Goal: Information Seeking & Learning: Find contact information

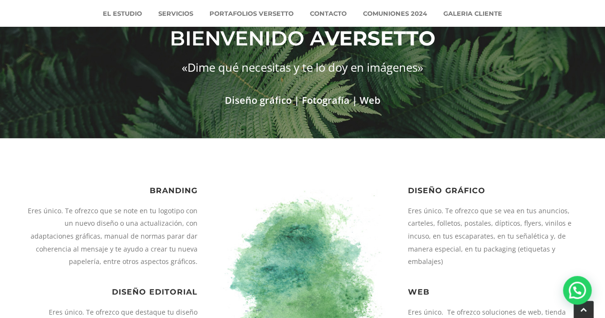
scroll to position [102, 0]
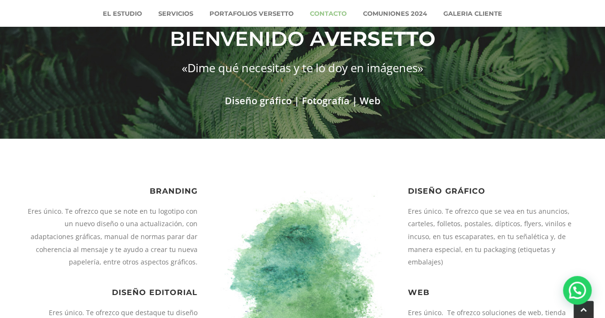
click at [337, 15] on link "Contacto" at bounding box center [328, 13] width 51 height 27
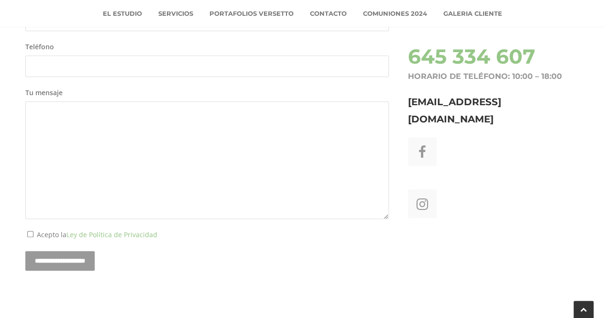
scroll to position [377, 0]
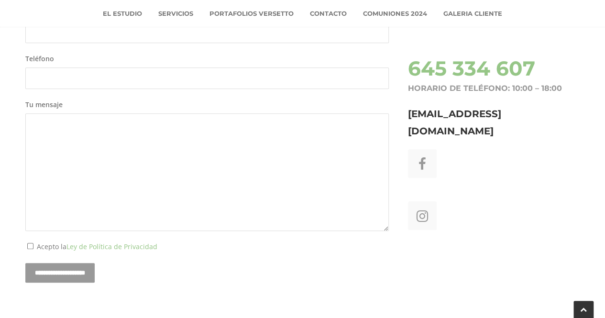
click at [446, 115] on h3 "info@versetto.es" at bounding box center [494, 122] width 172 height 34
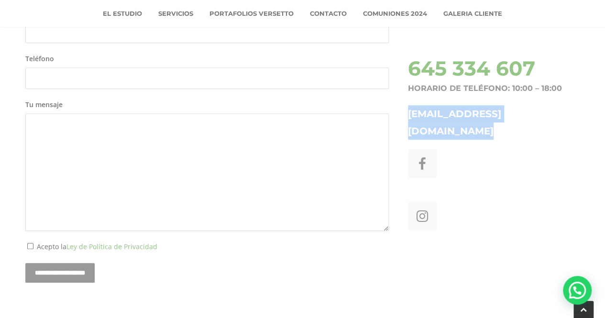
click at [446, 115] on h3 "info@versetto.es" at bounding box center [494, 122] width 172 height 34
copy div "info@versetto.es"
